Goal: Task Accomplishment & Management: Use online tool/utility

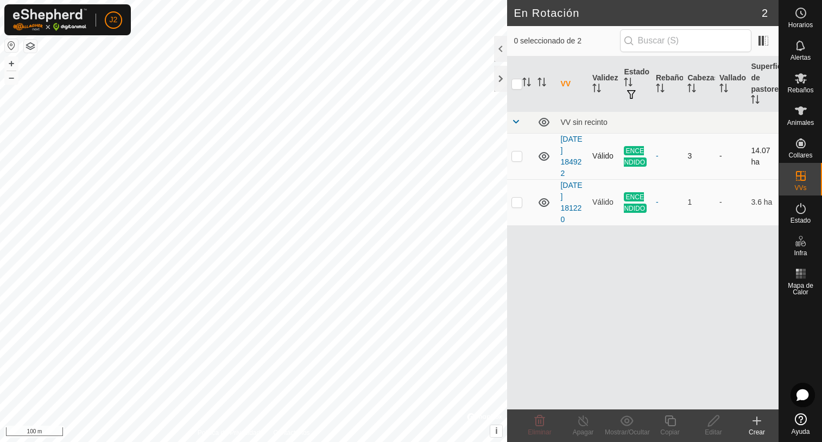
click at [515, 156] on p-checkbox at bounding box center [517, 156] width 11 height 9
checkbox input "false"
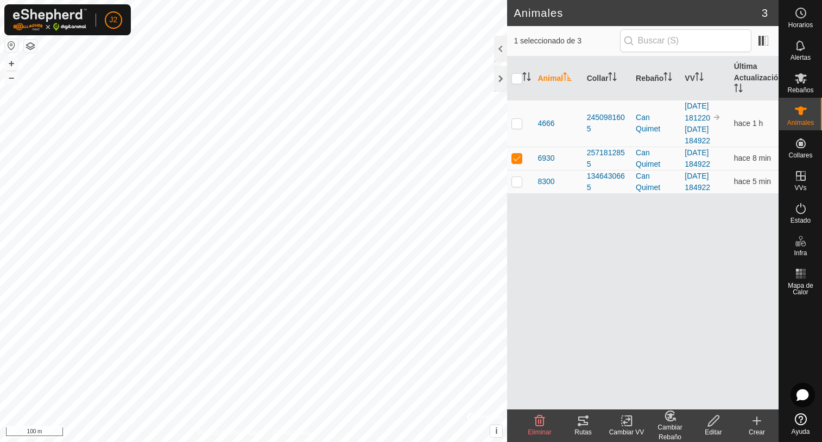
click at [585, 423] on icon at bounding box center [583, 421] width 10 height 9
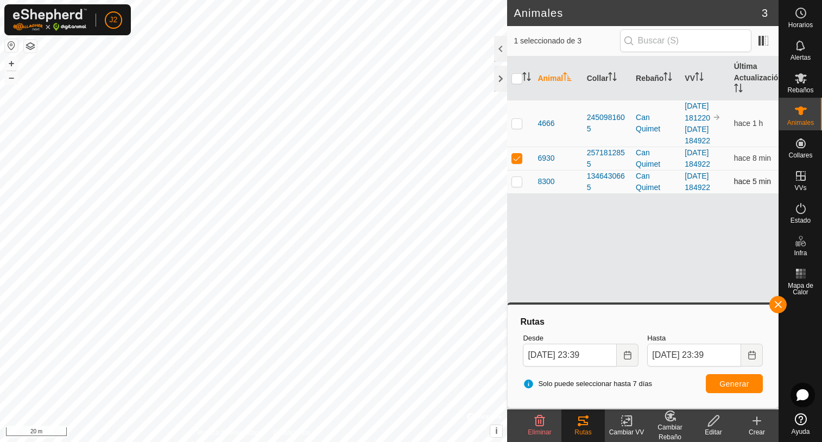
click at [518, 182] on p-checkbox at bounding box center [517, 181] width 11 height 9
checkbox input "true"
click at [516, 157] on p-checkbox at bounding box center [517, 158] width 11 height 9
checkbox input "false"
click at [729, 389] on button "Generar" at bounding box center [734, 383] width 57 height 19
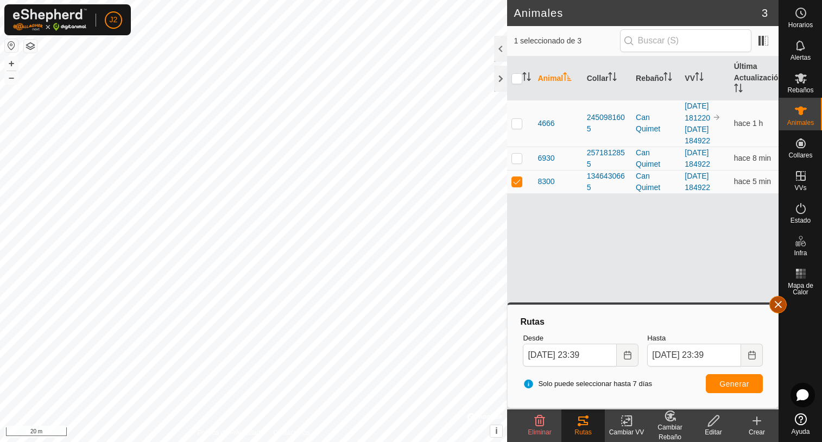
click at [778, 303] on button "button" at bounding box center [778, 304] width 17 height 17
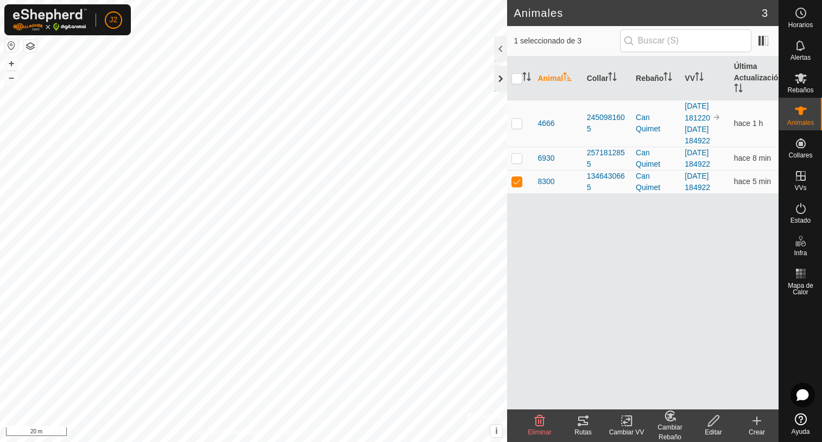
click at [499, 79] on div at bounding box center [500, 79] width 13 height 26
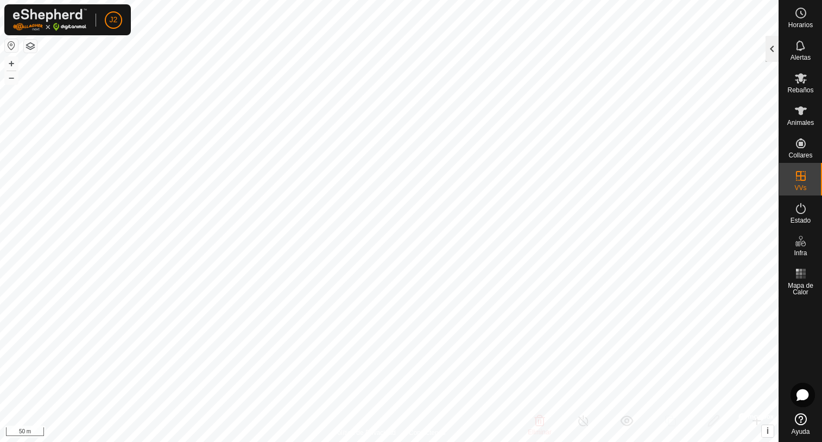
click at [774, 51] on div at bounding box center [772, 49] width 13 height 26
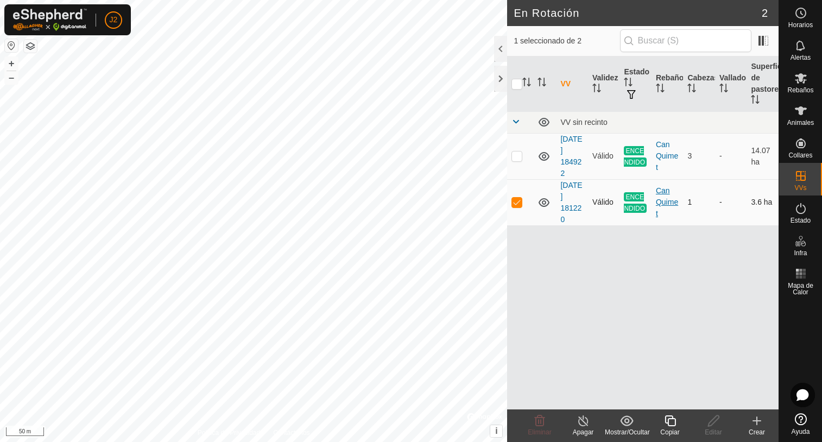
click at [665, 196] on div "Can Quimet" at bounding box center [667, 202] width 23 height 34
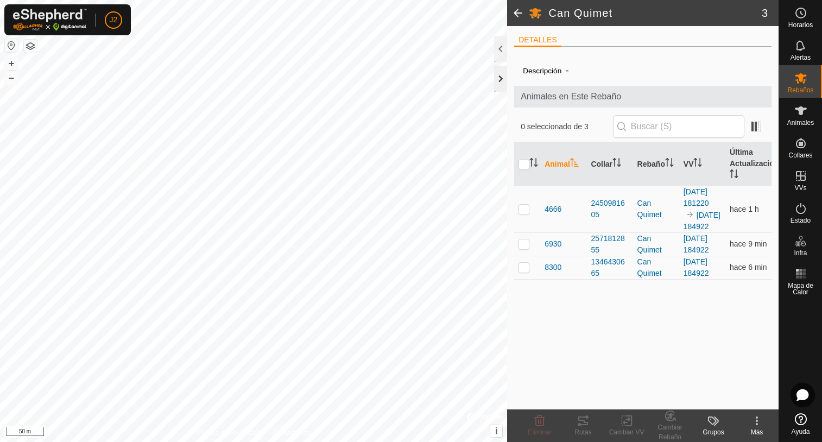
click at [504, 81] on div at bounding box center [500, 79] width 13 height 26
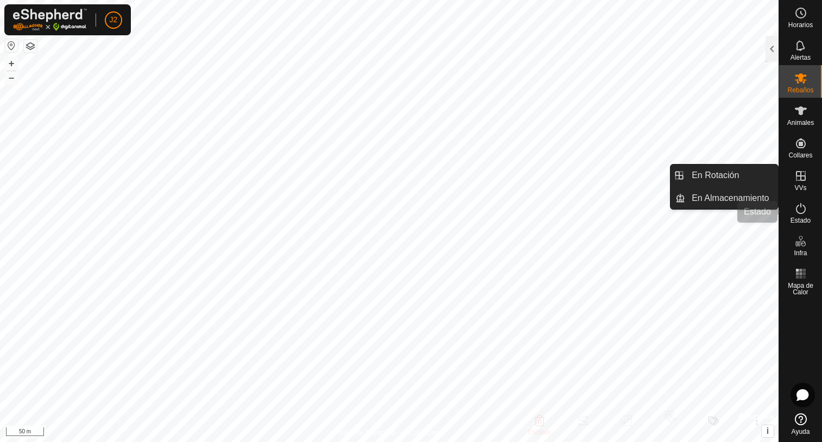
click at [800, 215] on icon at bounding box center [801, 208] width 13 height 13
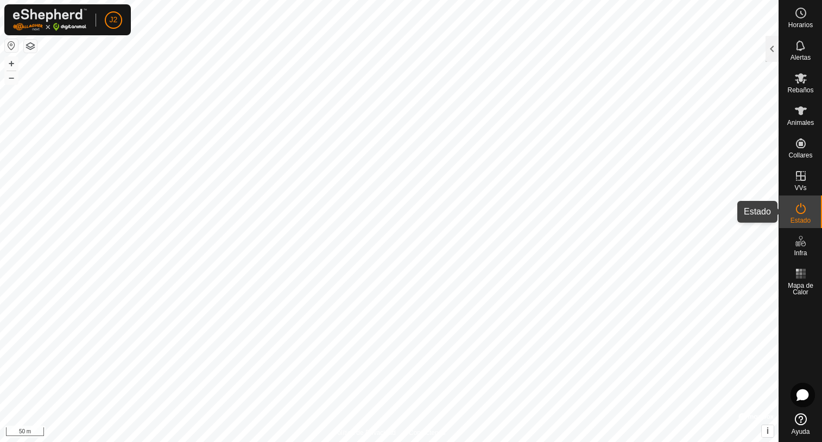
click at [792, 209] on es-activation-svg-icon at bounding box center [801, 208] width 20 height 17
click at [773, 49] on div at bounding box center [772, 49] width 13 height 26
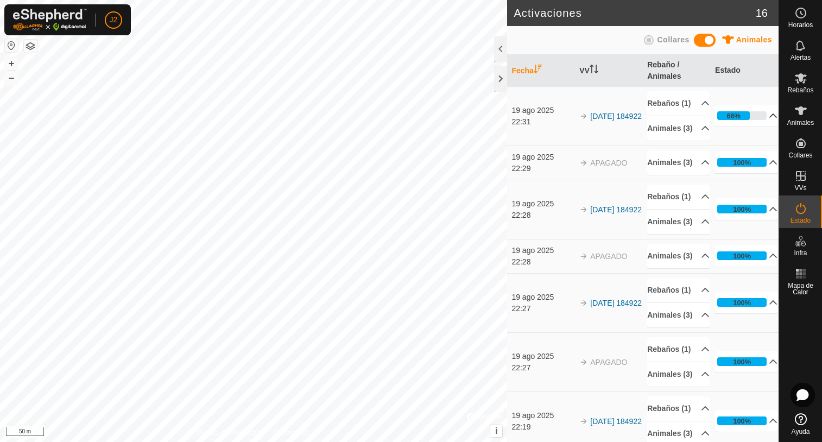
click at [759, 127] on p-accordion-header "66%" at bounding box center [746, 116] width 62 height 22
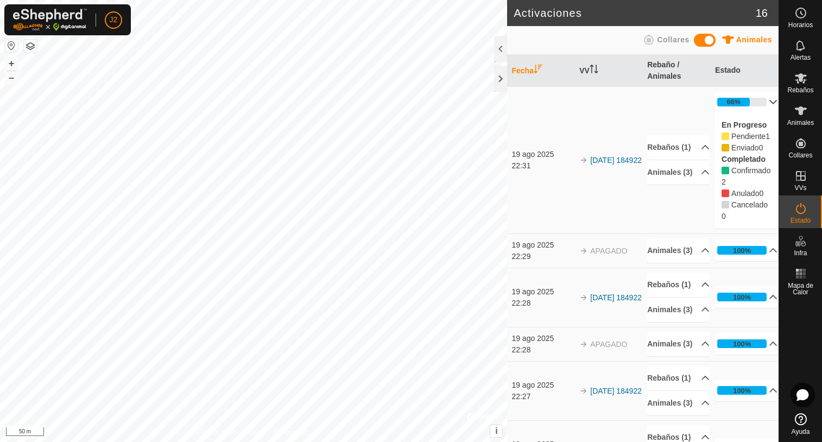
click at [759, 99] on p-accordion-header "66%" at bounding box center [746, 102] width 62 height 22
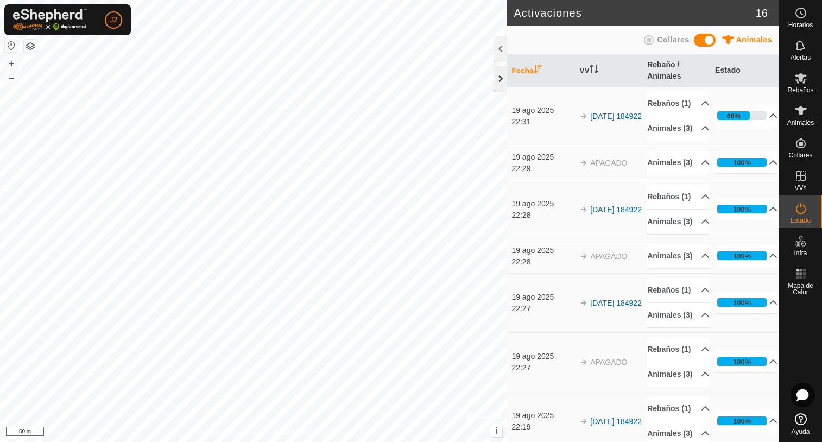
click at [504, 83] on div at bounding box center [500, 79] width 13 height 26
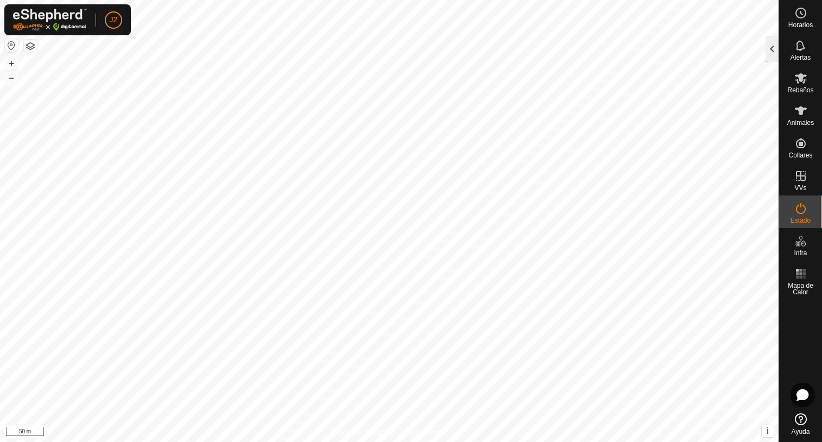
click at [767, 56] on div at bounding box center [772, 49] width 13 height 26
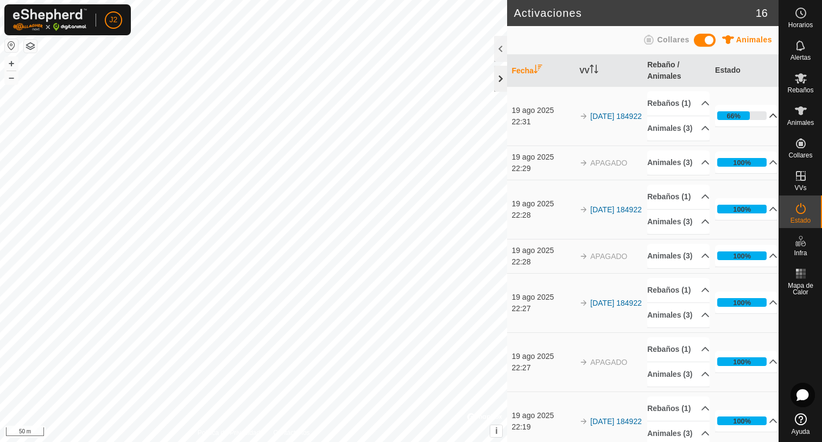
click at [500, 78] on div at bounding box center [500, 79] width 13 height 26
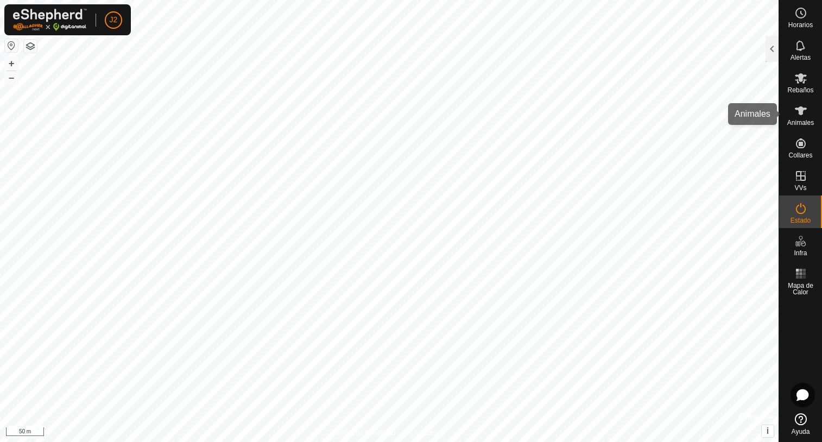
click at [800, 111] on icon at bounding box center [801, 110] width 12 height 9
click at [767, 41] on div at bounding box center [772, 49] width 13 height 26
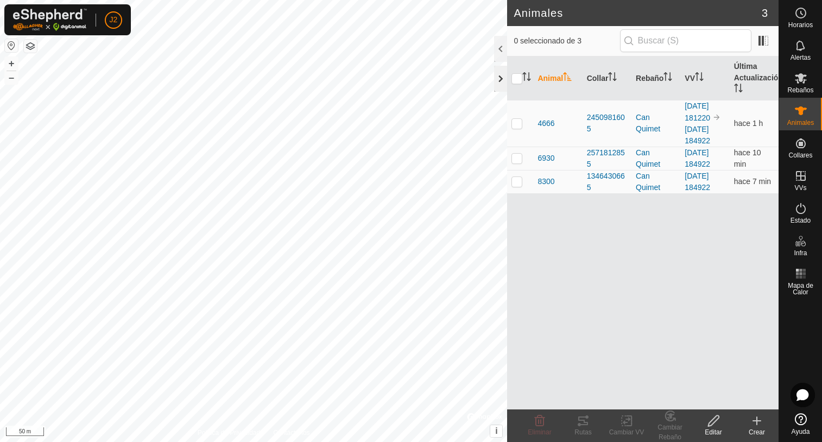
click at [502, 84] on div at bounding box center [500, 79] width 13 height 26
